Goal: Download file/media

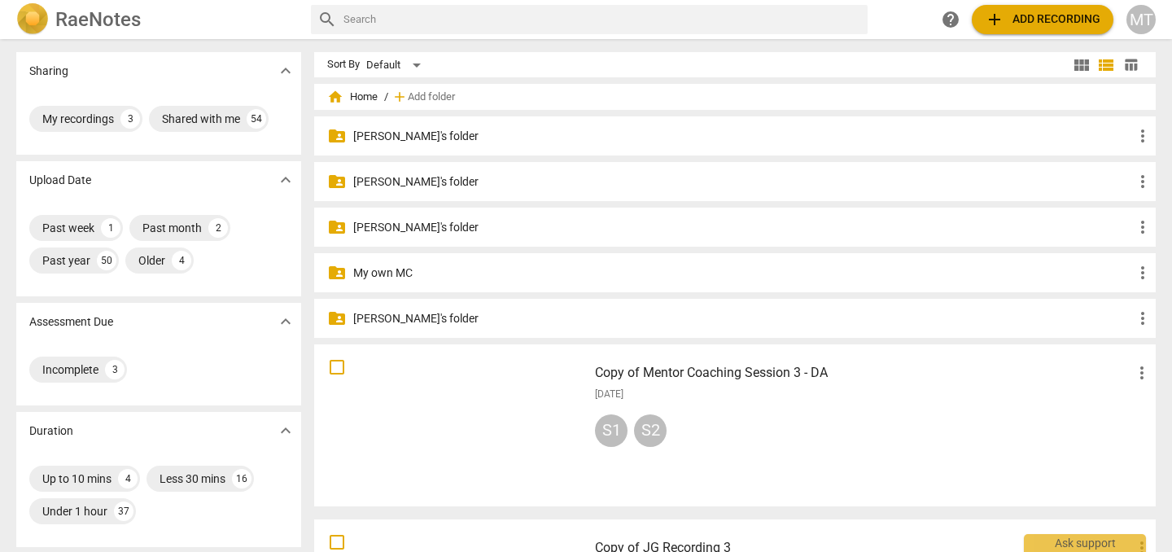
click at [703, 367] on h3 "Copy of Mentor Coaching Session 3 - DA" at bounding box center [863, 373] width 537 height 20
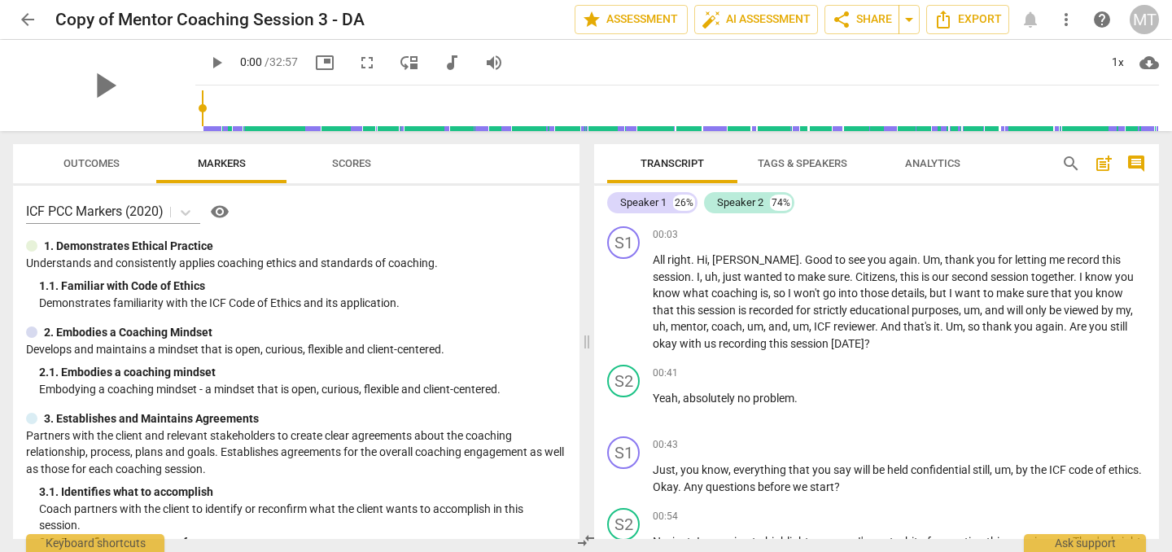
click at [442, 66] on span "audiotrack" at bounding box center [452, 63] width 20 height 20
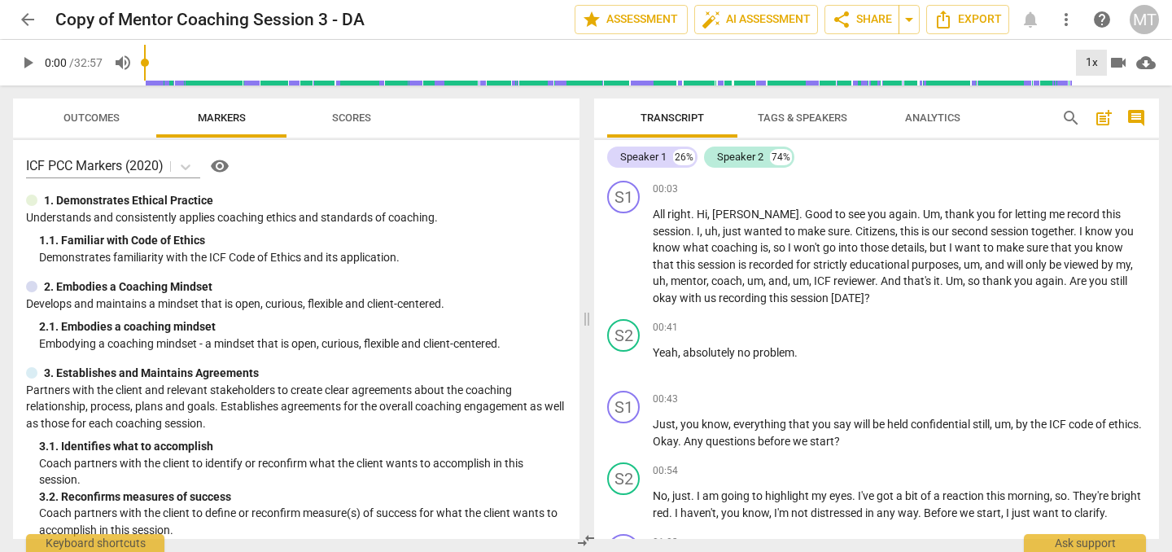
click at [1089, 63] on div "1x" at bounding box center [1091, 63] width 31 height 26
click at [28, 62] on div at bounding box center [586, 276] width 1172 height 552
click at [27, 65] on span "play_arrow" at bounding box center [28, 63] width 20 height 20
drag, startPoint x: 174, startPoint y: 59, endPoint x: 247, endPoint y: 63, distance: 73.4
click at [247, 63] on input "range" at bounding box center [608, 63] width 928 height 52
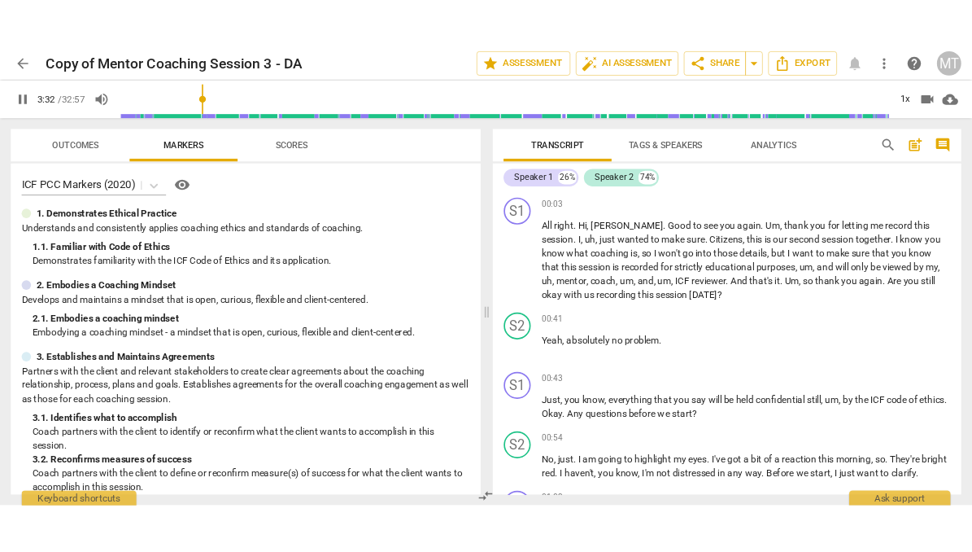
scroll to position [1172, 0]
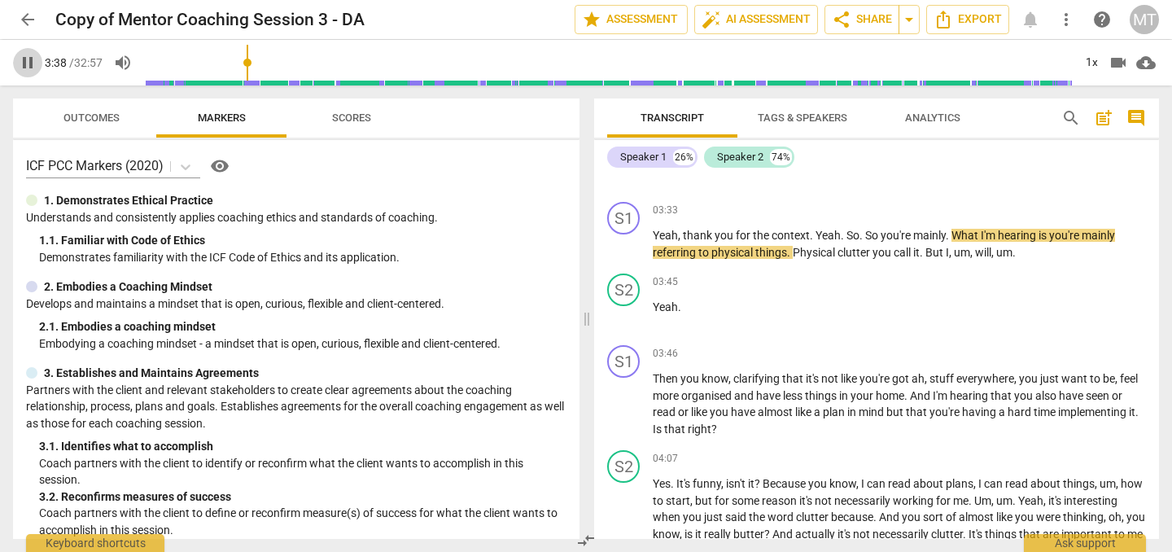
click at [28, 69] on span "pause" at bounding box center [28, 63] width 20 height 20
type input "219"
click at [1143, 61] on span "cloud_download" at bounding box center [1146, 63] width 20 height 20
